Goal: Task Accomplishment & Management: Complete application form

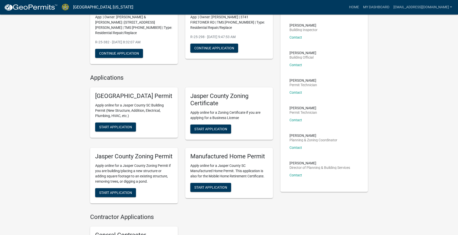
scroll to position [75, 0]
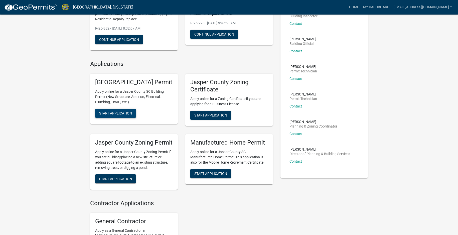
click at [119, 115] on span "Start Application" at bounding box center [115, 113] width 33 height 4
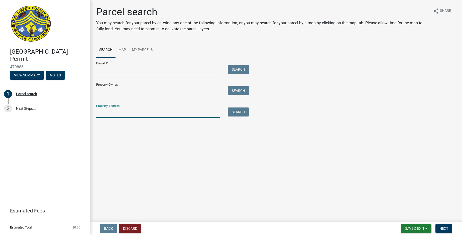
click at [110, 114] on input "Property Address:" at bounding box center [158, 112] width 124 height 10
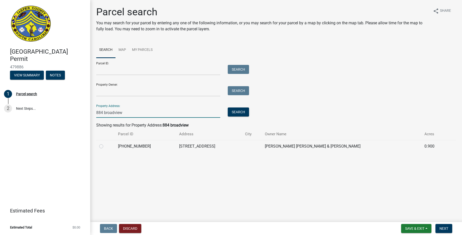
type input "884 broadview"
click at [105, 143] on label at bounding box center [105, 143] width 0 height 0
click at [105, 146] on input "radio" at bounding box center [106, 144] width 3 height 3
radio input "true"
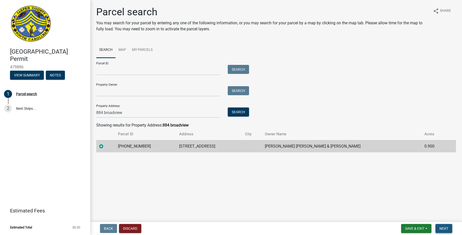
click at [445, 225] on button "Next" at bounding box center [443, 228] width 17 height 9
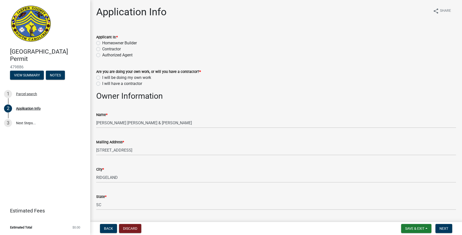
click at [102, 48] on label "Contractor" at bounding box center [111, 49] width 19 height 6
click at [102, 48] on input "Contractor" at bounding box center [103, 47] width 3 height 3
radio input "true"
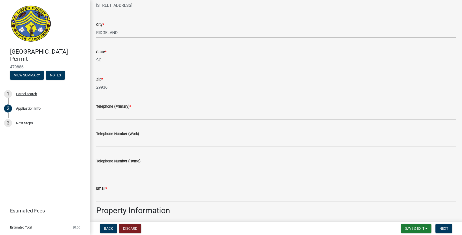
scroll to position [125, 0]
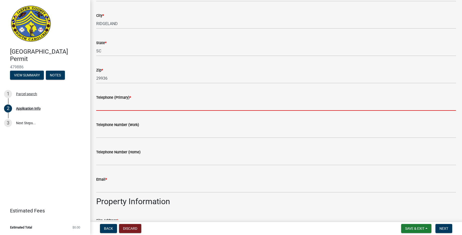
drag, startPoint x: 121, startPoint y: 107, endPoint x: 124, endPoint y: 105, distance: 3.3
click at [121, 107] on input "Telephone (Primary) *" at bounding box center [276, 105] width 360 height 10
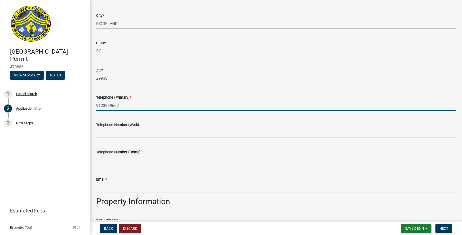
type input "9123989667"
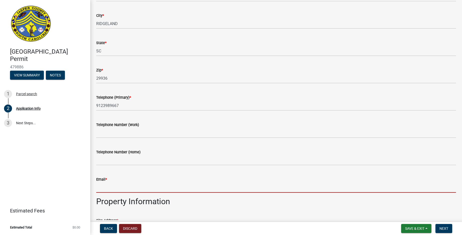
click at [112, 187] on input "Email *" at bounding box center [276, 187] width 360 height 10
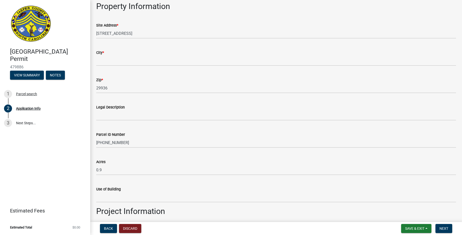
scroll to position [326, 0]
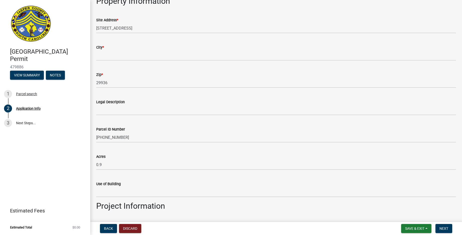
type input "[EMAIL_ADDRESS][DOMAIN_NAME]"
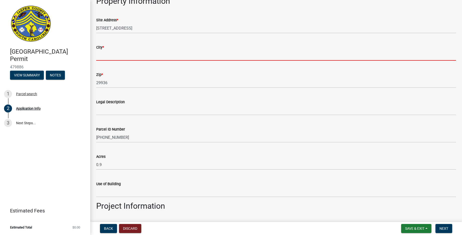
click at [105, 60] on input "City *" at bounding box center [276, 55] width 360 height 10
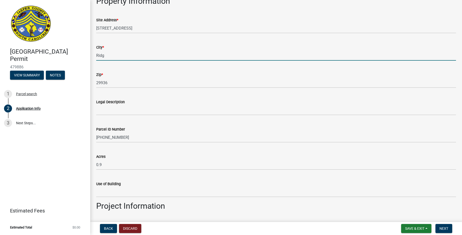
type input "Ridgeland"
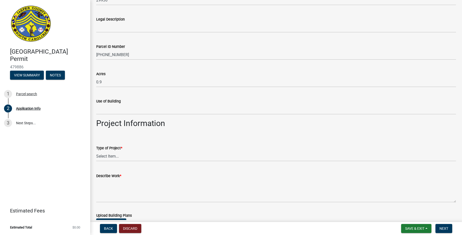
scroll to position [426, 0]
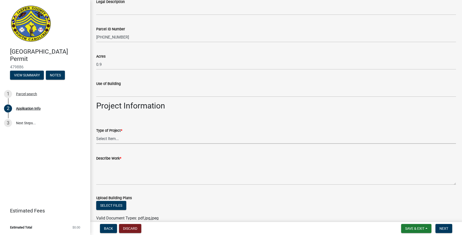
click at [110, 142] on select "Select Item... Construction Trailer/Shipping Container Residential Demolition C…" at bounding box center [276, 138] width 360 height 10
click at [96, 133] on select "Select Item... Construction Trailer/Shipping Container Residential Demolition C…" at bounding box center [276, 138] width 360 height 10
select select "6d5c1e33-a31a-4b32-8811-29a78b0cd51d"
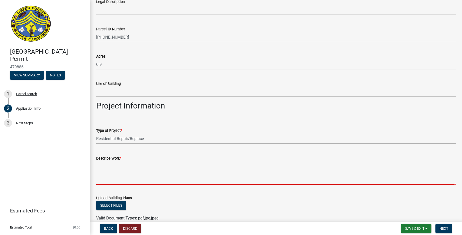
click at [131, 176] on textarea "Describe Work *" at bounding box center [276, 173] width 360 height 24
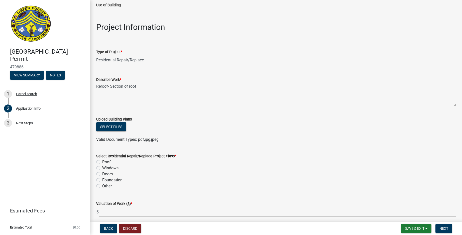
scroll to position [526, 0]
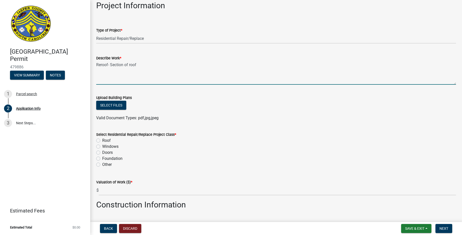
type textarea "Reroof- Section of roof"
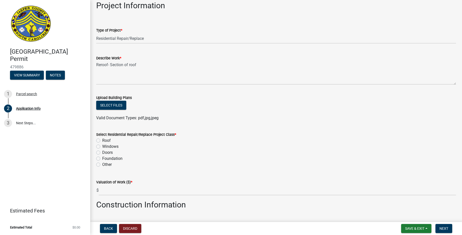
click at [102, 142] on label "Roof" at bounding box center [106, 140] width 9 height 6
click at [102, 141] on input "Roof" at bounding box center [103, 138] width 3 height 3
radio input "true"
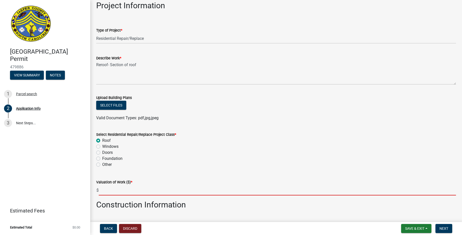
click at [125, 189] on input "text" at bounding box center [277, 190] width 357 height 10
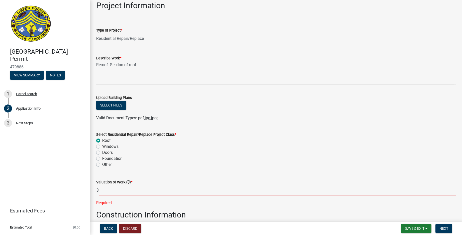
click at [113, 189] on input "text" at bounding box center [277, 190] width 357 height 10
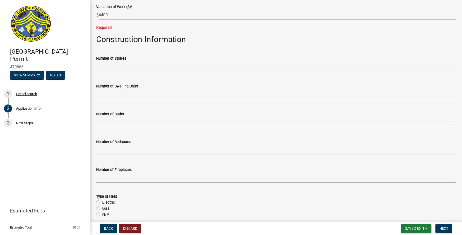
scroll to position [777, 0]
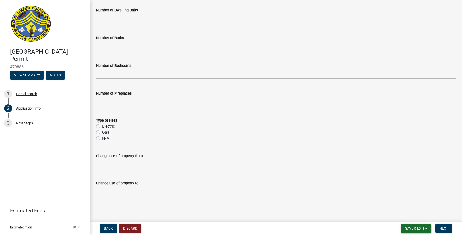
type input "4400"
click at [415, 227] on span "Save & Exit" at bounding box center [414, 228] width 19 height 4
click at [446, 200] on wm-data-entity-input "Change use of property to" at bounding box center [276, 186] width 360 height 27
click at [442, 228] on span "Next" at bounding box center [443, 228] width 9 height 4
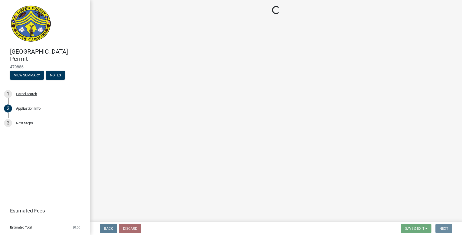
scroll to position [0, 0]
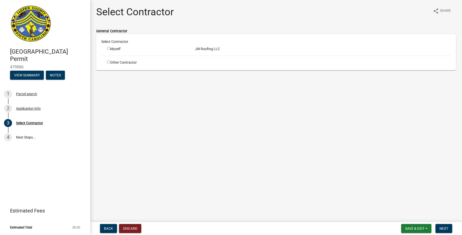
click at [110, 49] on input "radio" at bounding box center [108, 48] width 3 height 3
radio input "true"
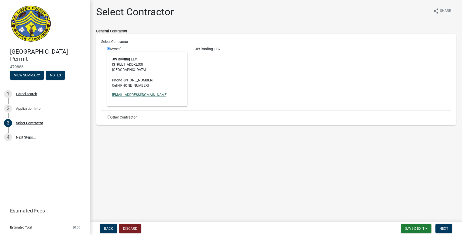
click at [132, 96] on link "[EMAIL_ADDRESS][DOMAIN_NAME]" at bounding box center [140, 95] width 56 height 4
click at [108, 228] on span "Back" at bounding box center [108, 228] width 9 height 4
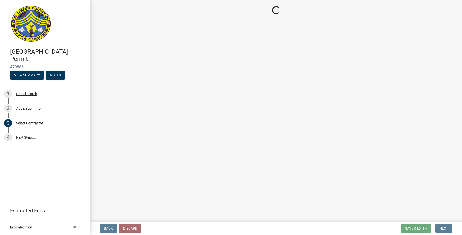
select select "6d5c1e33-a31a-4b32-8811-29a78b0cd51d"
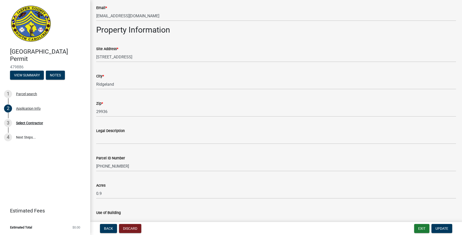
scroll to position [326, 0]
click at [26, 123] on div "Select Contractor" at bounding box center [29, 123] width 27 height 4
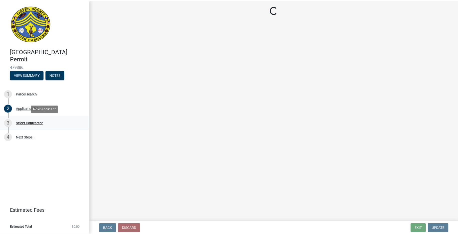
scroll to position [0, 0]
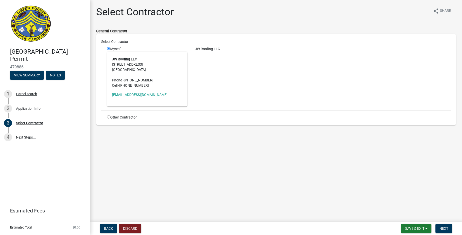
click at [28, 20] on img at bounding box center [31, 24] width 42 height 38
click at [28, 72] on button "View Summary" at bounding box center [27, 75] width 34 height 9
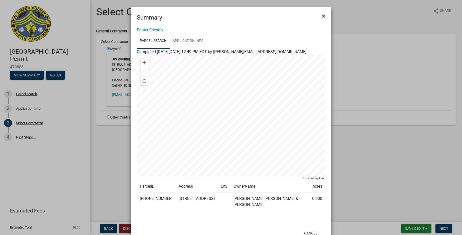
click at [322, 13] on span "×" at bounding box center [323, 16] width 3 height 7
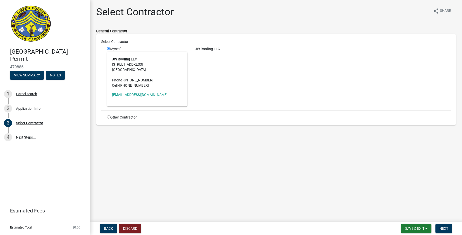
click at [22, 16] on img at bounding box center [31, 24] width 42 height 38
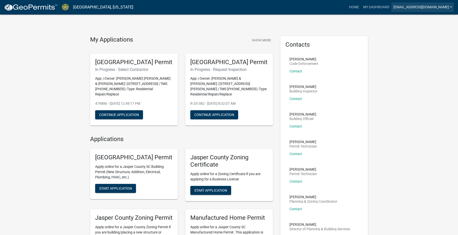
click at [431, 6] on link "[EMAIL_ADDRESS][DOMAIN_NAME]" at bounding box center [422, 8] width 63 height 10
click at [430, 21] on link "Account" at bounding box center [432, 21] width 43 height 12
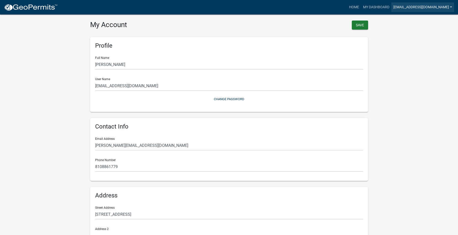
click at [425, 7] on link "[EMAIL_ADDRESS][DOMAIN_NAME]" at bounding box center [422, 8] width 63 height 10
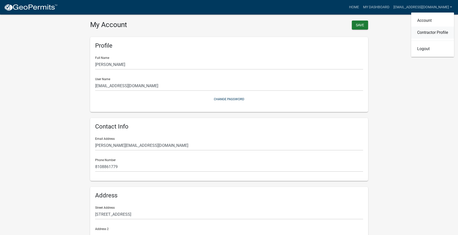
click at [433, 31] on link "Contractor Profile" at bounding box center [432, 33] width 43 height 12
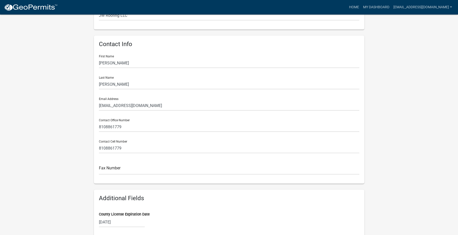
scroll to position [75, 0]
drag, startPoint x: 145, startPoint y: 103, endPoint x: 89, endPoint y: 103, distance: 56.3
click at [89, 103] on div "Profile Registrations Documents [EMAIL_ADDRESS][DOMAIN_NAME] Save Profile Busin…" at bounding box center [228, 192] width 285 height 523
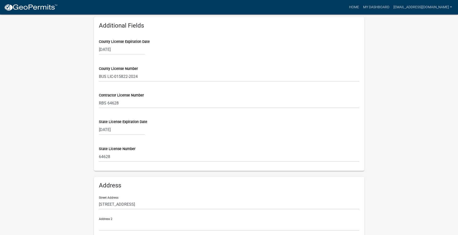
scroll to position [294, 0]
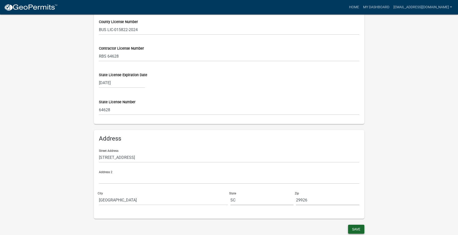
type input "[PERSON_NAME][EMAIL_ADDRESS][DOMAIN_NAME]"
click at [353, 225] on button "Save" at bounding box center [356, 229] width 16 height 9
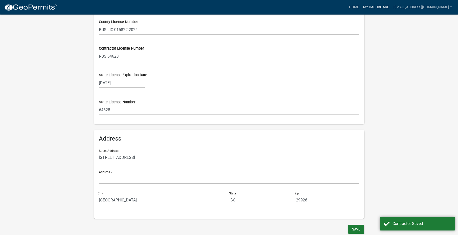
click at [391, 6] on link "My Dashboard" at bounding box center [376, 8] width 30 height 10
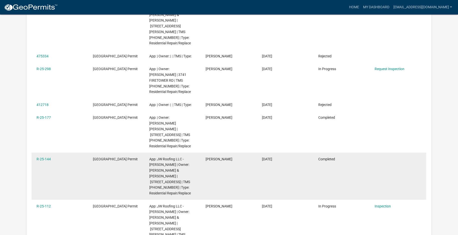
scroll to position [44, 0]
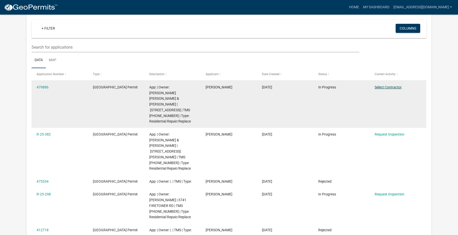
click at [393, 88] on link "Select Contractor" at bounding box center [388, 87] width 27 height 4
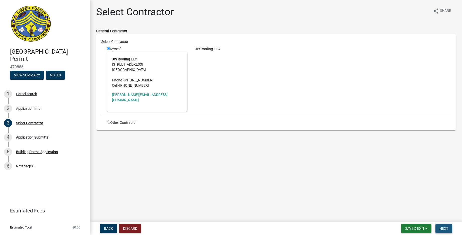
click at [446, 227] on span "Next" at bounding box center [443, 228] width 9 height 4
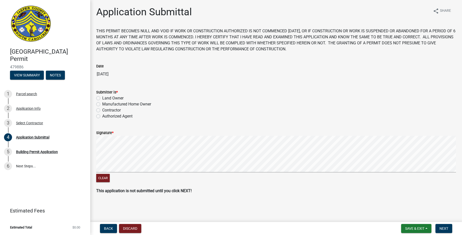
click at [111, 111] on label "Contractor" at bounding box center [111, 110] width 19 height 6
click at [105, 110] on input "Contractor" at bounding box center [103, 108] width 3 height 3
radio input "true"
click at [104, 181] on button "Clear" at bounding box center [103, 178] width 14 height 8
click at [443, 226] on button "Next" at bounding box center [443, 228] width 17 height 9
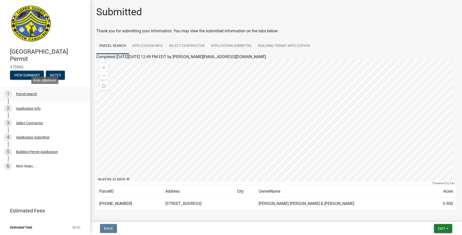
click at [21, 98] on div "1 Parcel search" at bounding box center [43, 94] width 78 height 8
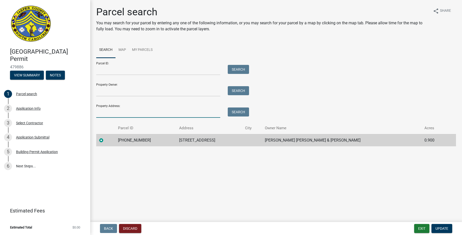
click at [131, 112] on input "Property Address:" at bounding box center [158, 112] width 124 height 10
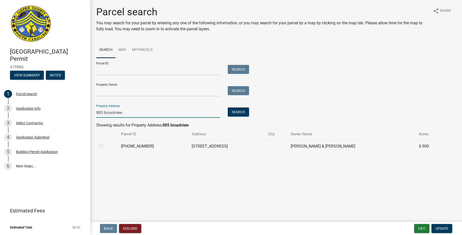
type input "885 broadview"
click at [105, 143] on label at bounding box center [105, 143] width 0 height 0
click at [105, 145] on input "radio" at bounding box center [106, 144] width 3 height 3
radio input "true"
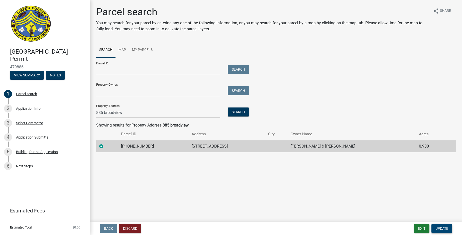
click at [448, 228] on span "Update" at bounding box center [441, 228] width 13 height 4
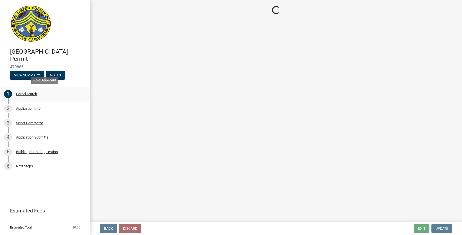
select select "6d5c1e33-a31a-4b32-8811-29a78b0cd51d"
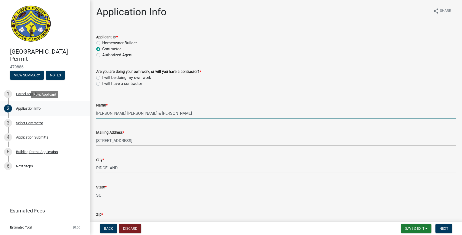
drag, startPoint x: 170, startPoint y: 114, endPoint x: 71, endPoint y: 113, distance: 99.4
click at [71, 113] on div "Jasper County Building Permit 479886 View Summary Notes 1 Parcel search 2 Appli…" at bounding box center [231, 117] width 462 height 235
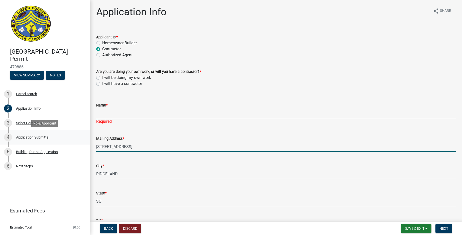
drag, startPoint x: 142, startPoint y: 142, endPoint x: 55, endPoint y: 138, distance: 87.5
click at [55, 138] on div "Jasper County Building Permit 479886 View Summary Notes 1 Parcel search 2 Appli…" at bounding box center [231, 117] width 462 height 235
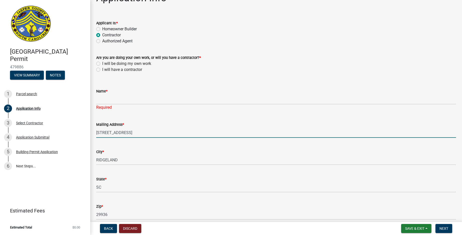
scroll to position [25, 0]
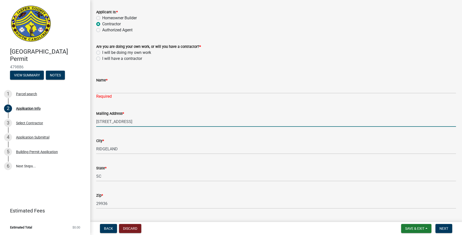
click at [103, 119] on input "[STREET_ADDRESS]" at bounding box center [276, 121] width 360 height 10
click at [103, 121] on input "[STREET_ADDRESS]" at bounding box center [276, 121] width 360 height 10
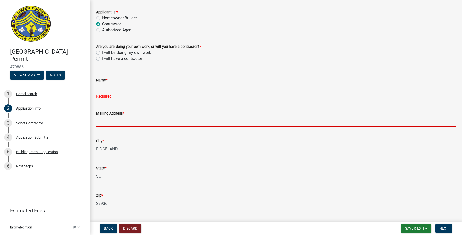
type input "5"
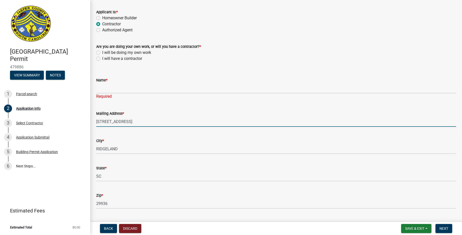
type input "885 Broadview DR"
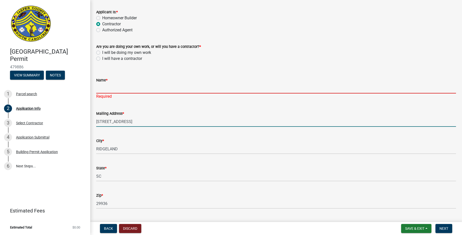
click at [106, 93] on input "Name *" at bounding box center [276, 88] width 360 height 10
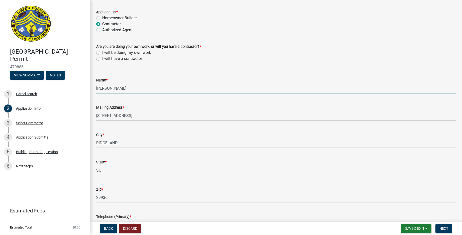
click at [127, 88] on input "Brian H" at bounding box center [276, 88] width 360 height 10
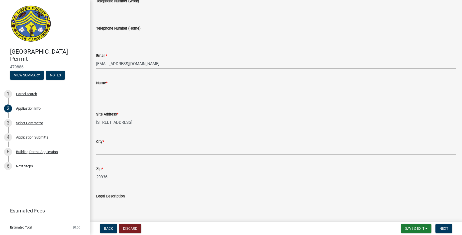
scroll to position [351, 0]
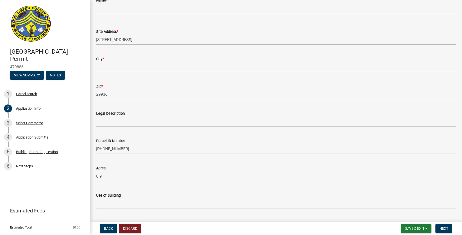
type input "Brian Hakanson"
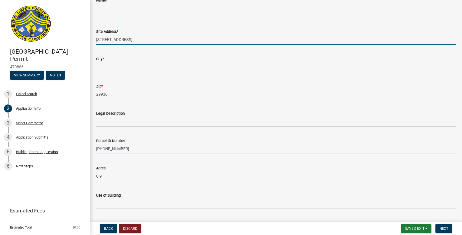
click at [103, 40] on input "[STREET_ADDRESS]" at bounding box center [276, 40] width 360 height 10
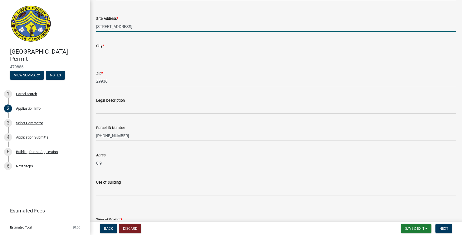
scroll to position [376, 0]
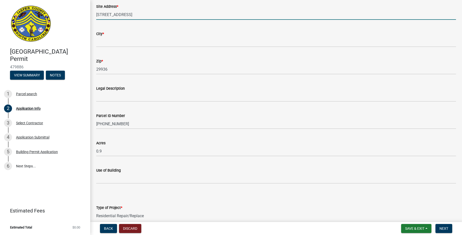
type input "885 BROADVIEW DR"
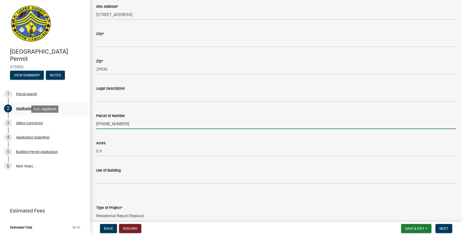
drag, startPoint x: 124, startPoint y: 125, endPoint x: 68, endPoint y: 113, distance: 57.5
click at [72, 117] on div "Jasper County Building Permit 479886 View Summary Notes 1 Parcel search 2 Appli…" at bounding box center [231, 117] width 462 height 235
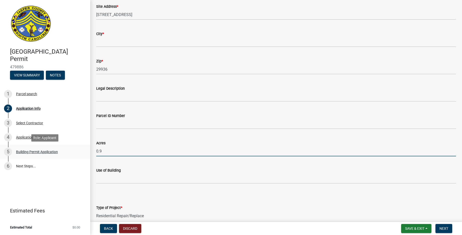
drag, startPoint x: 108, startPoint y: 152, endPoint x: 66, endPoint y: 146, distance: 42.0
click at [66, 146] on div "Jasper County Building Permit 479886 View Summary Notes 1 Parcel search 2 Appli…" at bounding box center [231, 117] width 462 height 235
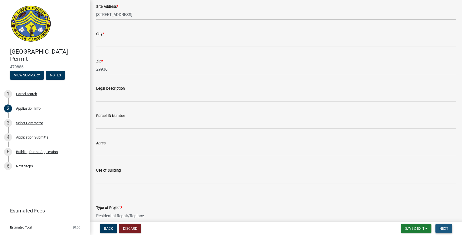
click at [442, 230] on span "Next" at bounding box center [443, 228] width 9 height 4
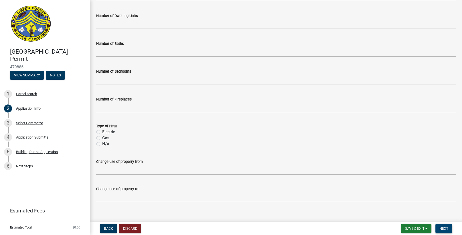
scroll to position [844, 0]
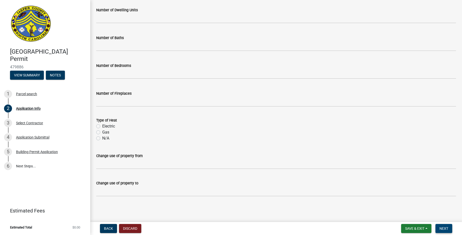
click at [439, 227] on button "Next" at bounding box center [443, 228] width 17 height 9
click at [440, 229] on span "Next" at bounding box center [443, 228] width 9 height 4
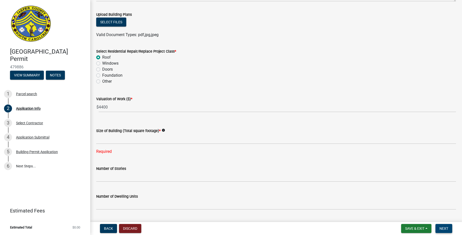
scroll to position [644, 0]
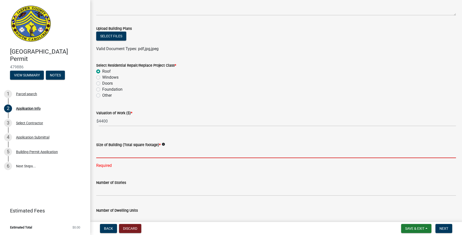
click at [107, 155] on input "text" at bounding box center [276, 153] width 360 height 10
click at [115, 154] on input "text" at bounding box center [276, 153] width 360 height 10
click at [125, 157] on input "text" at bounding box center [276, 153] width 360 height 10
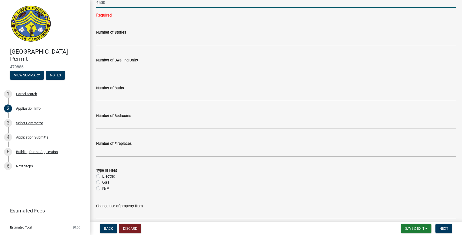
scroll to position [844, 0]
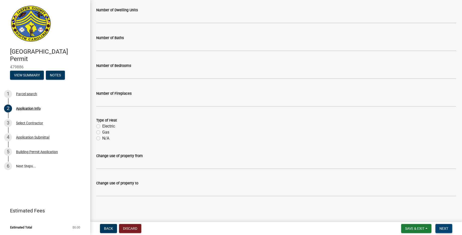
type input "4500"
click at [449, 228] on button "Next" at bounding box center [443, 228] width 17 height 9
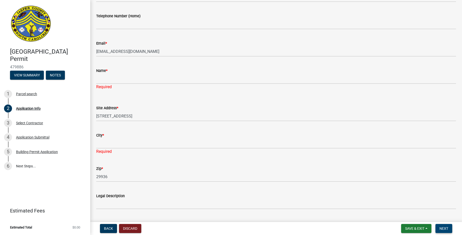
scroll to position [309, 0]
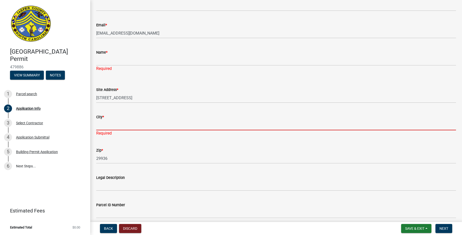
click at [112, 128] on input "City *" at bounding box center [276, 125] width 360 height 10
type input "Ridgeland"
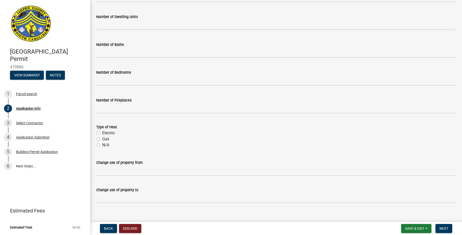
scroll to position [828, 0]
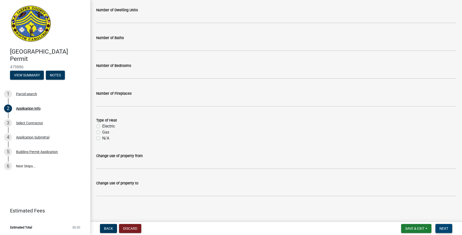
click at [447, 228] on span "Next" at bounding box center [443, 228] width 9 height 4
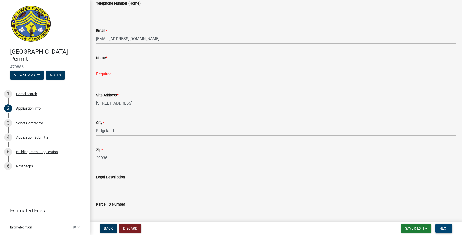
scroll to position [303, 0]
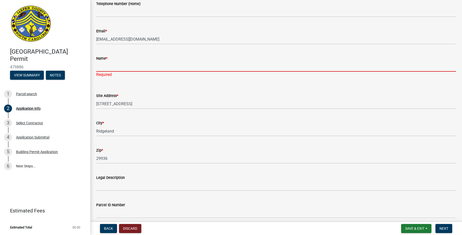
click at [108, 63] on input "Name *" at bounding box center [276, 66] width 360 height 10
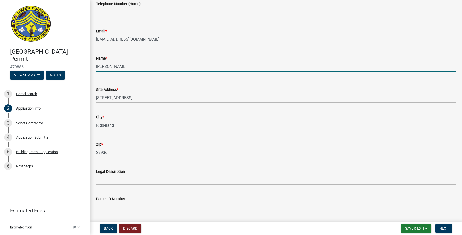
click at [124, 70] on input "Brian Hak" at bounding box center [276, 66] width 360 height 10
type input "Brian Hakanson"
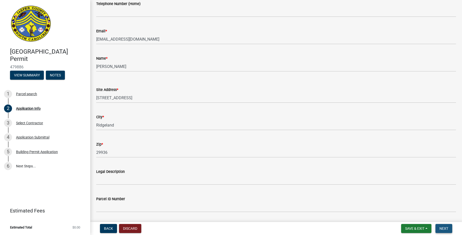
click at [440, 230] on span "Next" at bounding box center [443, 228] width 9 height 4
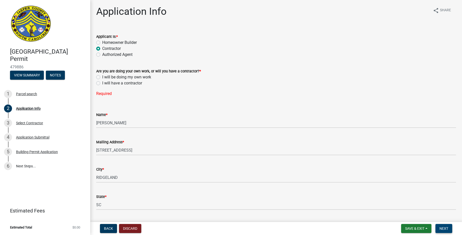
scroll to position [0, 0]
click at [102, 84] on label "I will have a contractor" at bounding box center [122, 84] width 40 height 6
click at [102, 84] on input "I will have a contractor" at bounding box center [103, 82] width 3 height 3
radio input "true"
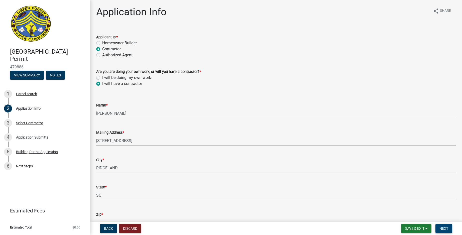
click at [441, 231] on button "Next" at bounding box center [443, 228] width 17 height 9
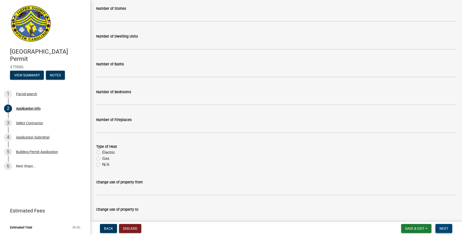
scroll to position [812, 0]
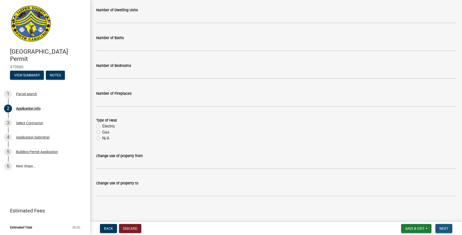
click at [440, 228] on span "Next" at bounding box center [443, 228] width 9 height 4
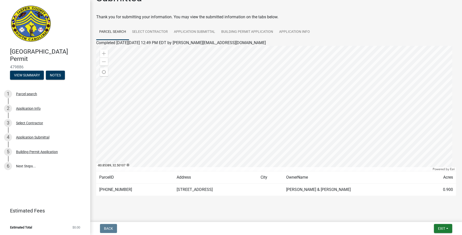
scroll to position [19, 0]
